Goal: Information Seeking & Learning: Learn about a topic

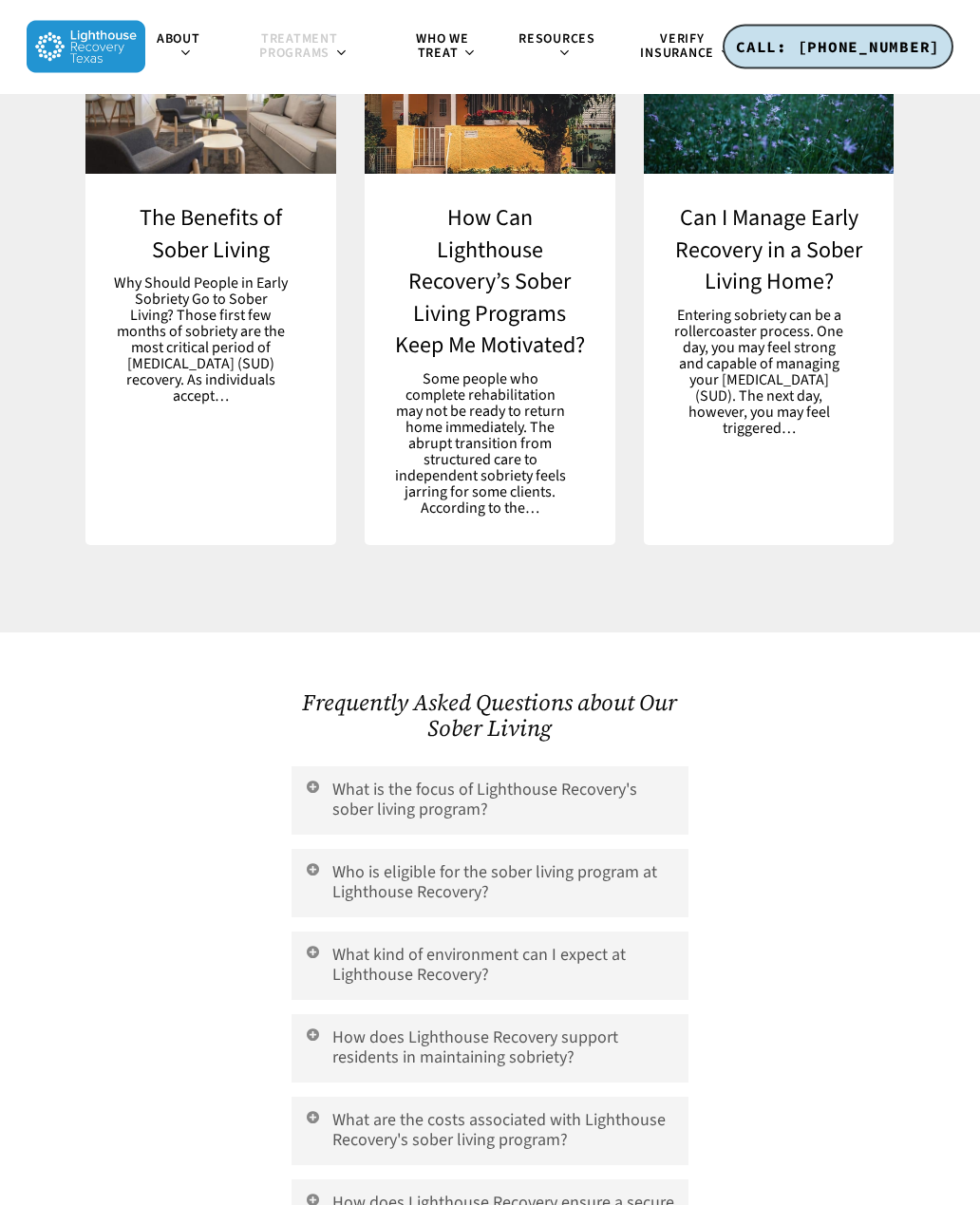
scroll to position [8833, 0]
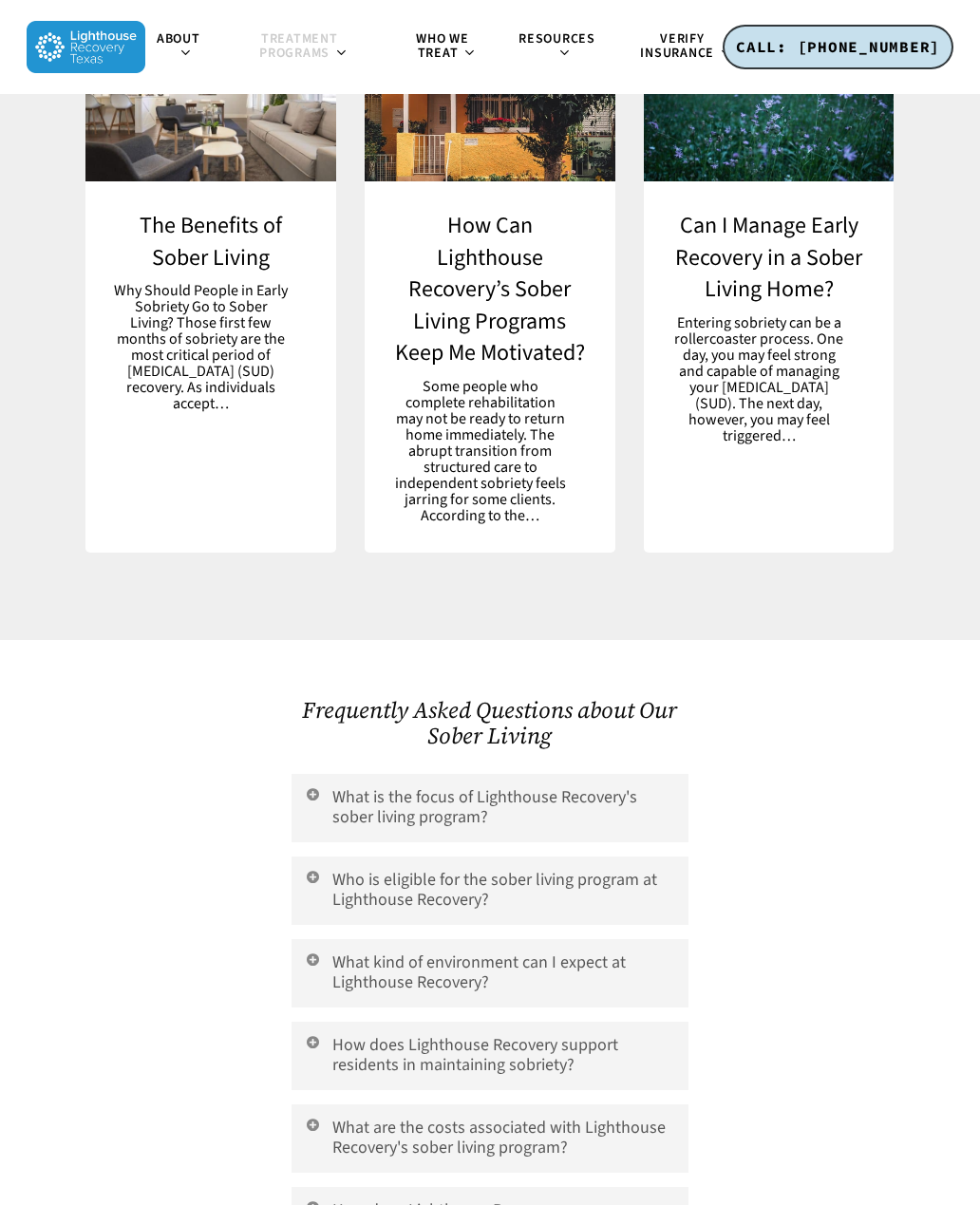
click at [650, 1105] on link "What are the costs associated with Lighthouse Recovery's sober living program?" at bounding box center [489, 1139] width 395 height 69
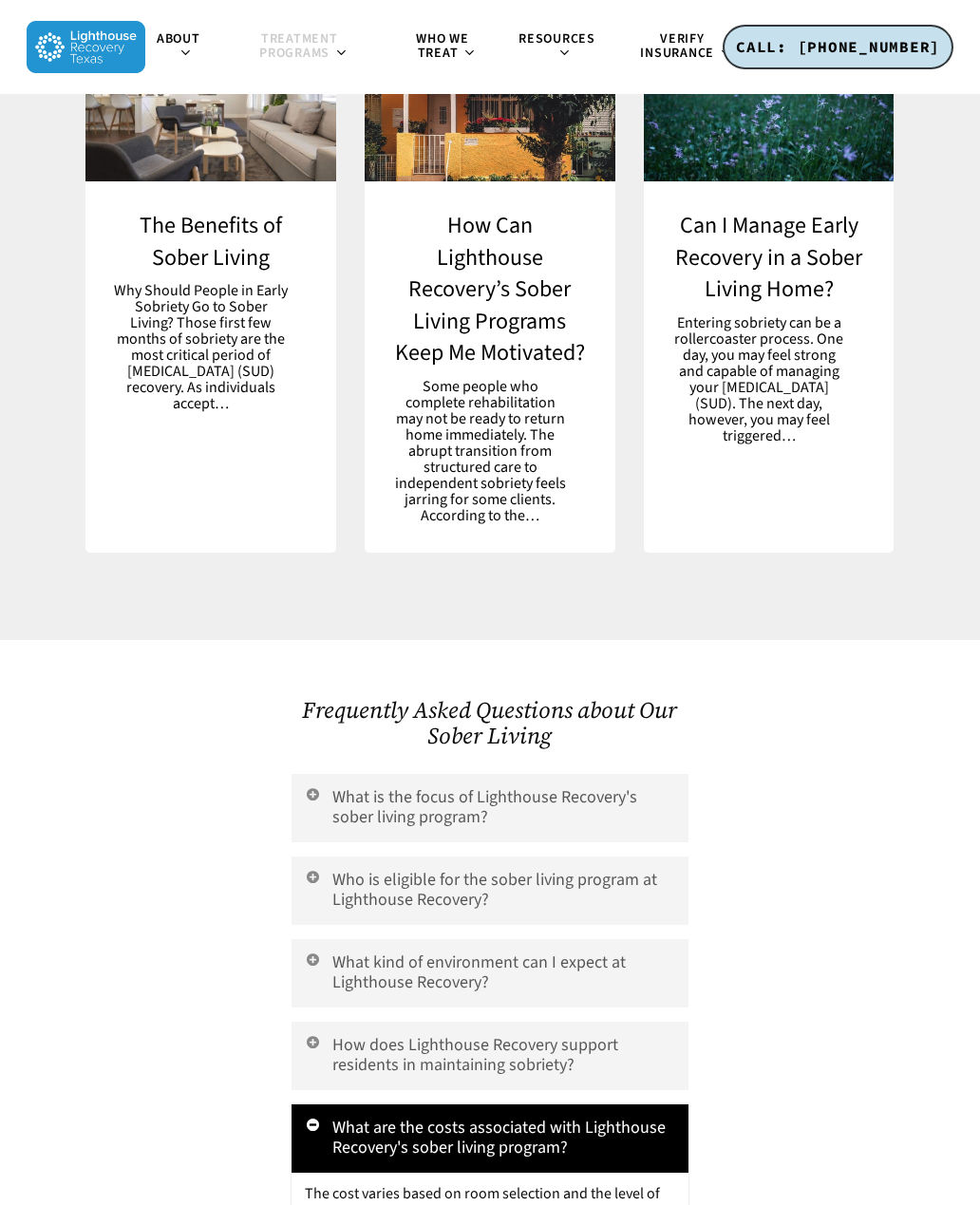
click at [634, 1105] on link "What are the costs associated with Lighthouse Recovery's sober living program?" at bounding box center [489, 1139] width 395 height 69
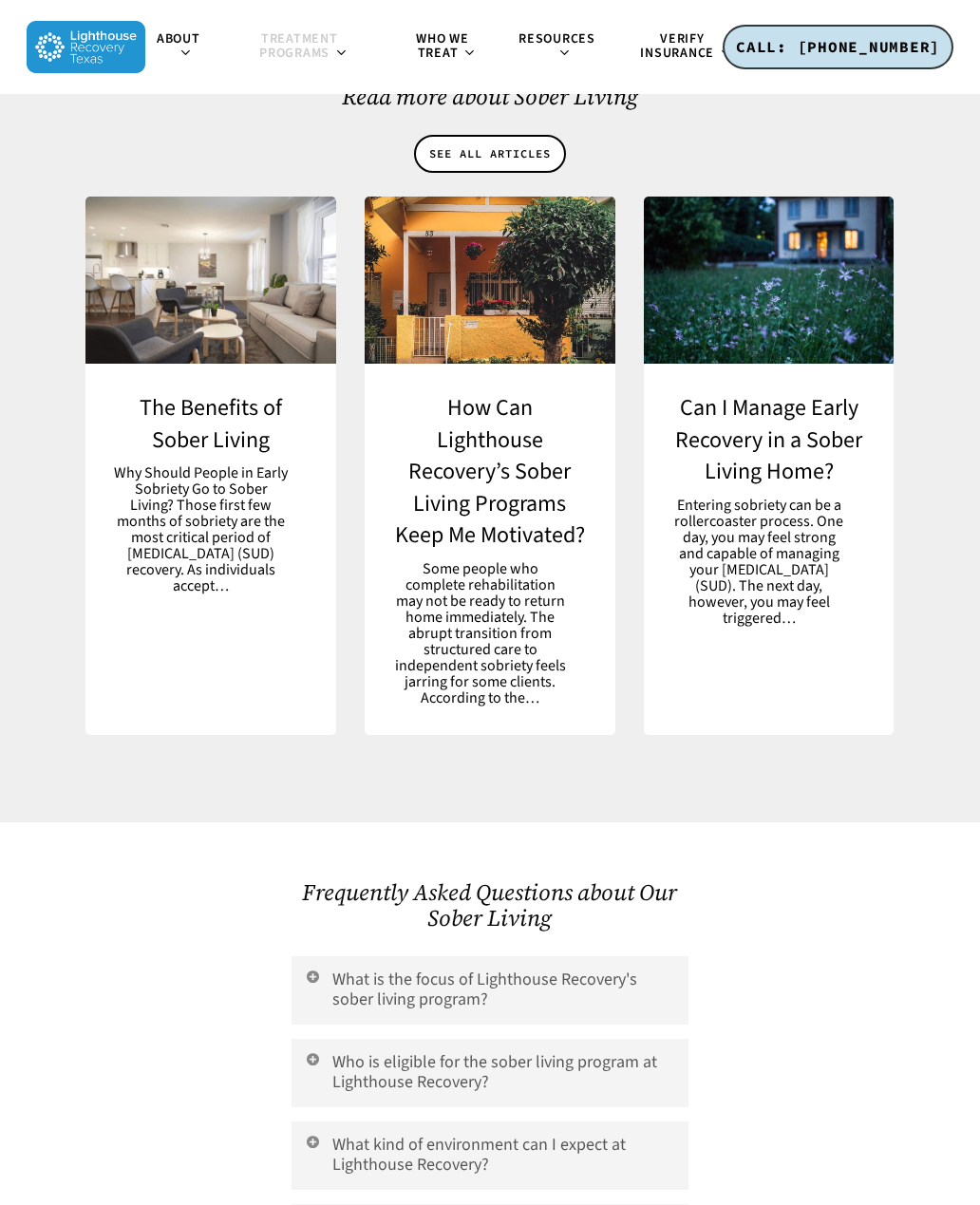
scroll to position [8650, 0]
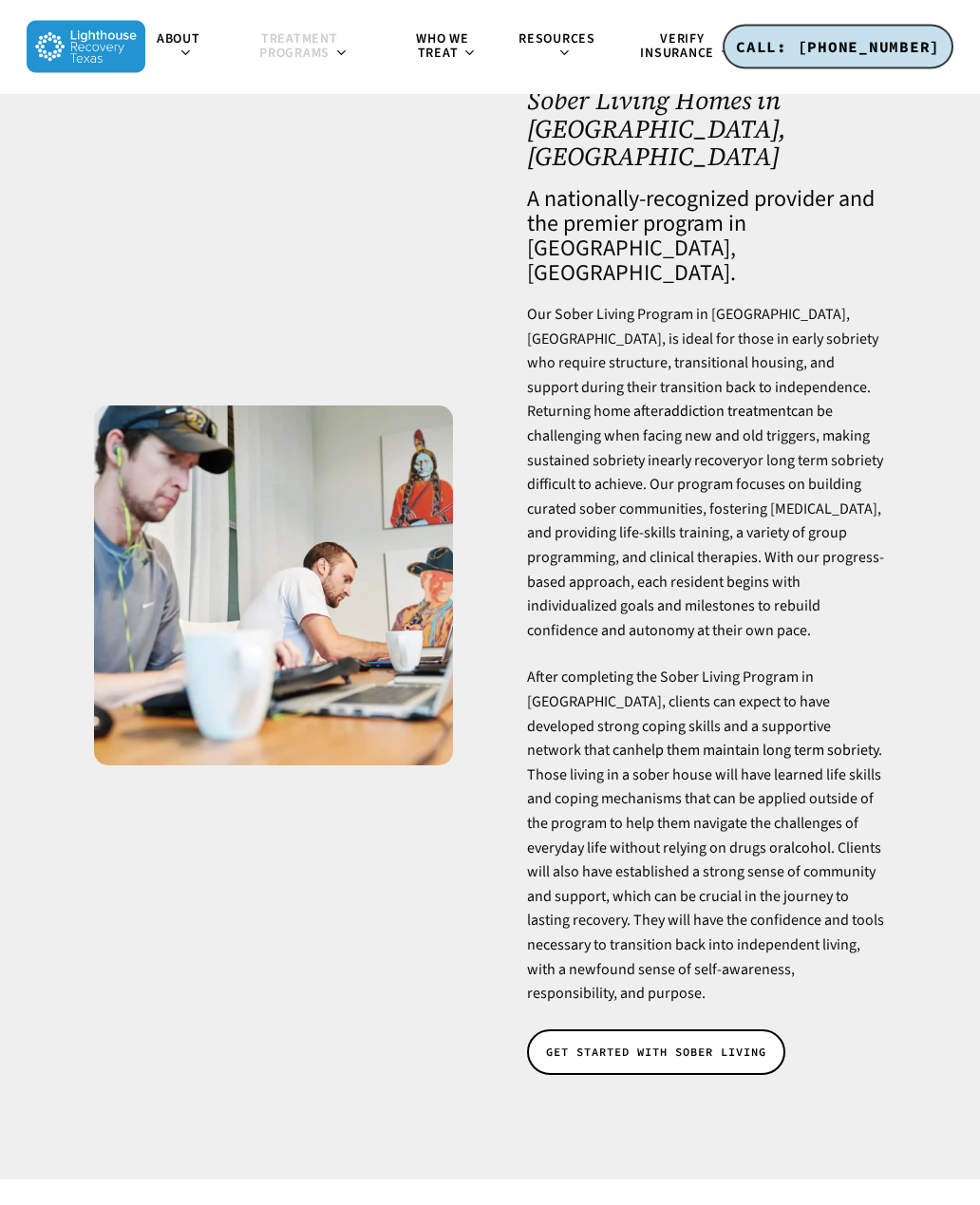
scroll to position [0, 0]
